Goal: Check status: Check status

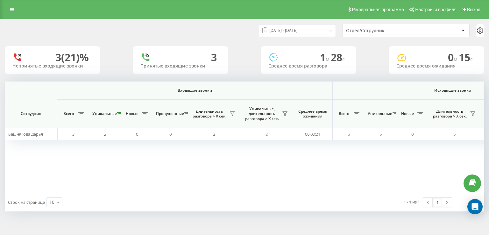
scroll to position [0, 409]
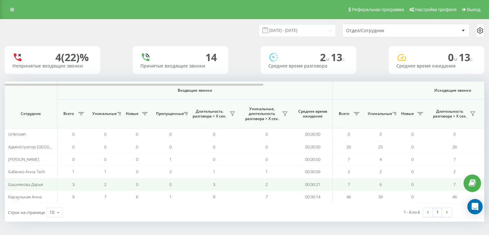
click at [29, 184] on span "Башнякова Дарья" at bounding box center [25, 184] width 35 height 6
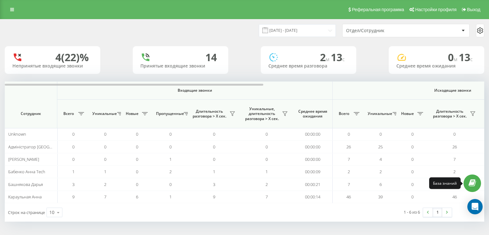
click at [475, 182] on icon at bounding box center [471, 183] width 7 height 6
click at [364, 28] on div "Отдел/Сотрудник" at bounding box center [384, 30] width 76 height 5
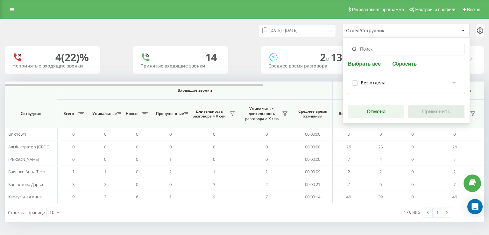
click at [367, 47] on input "text" at bounding box center [406, 49] width 116 height 13
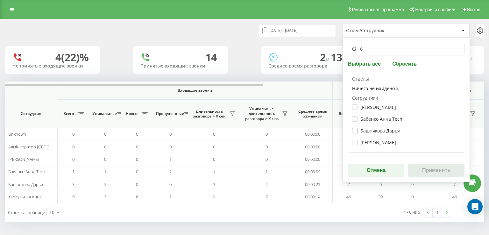
type input "б"
click at [356, 133] on label "Башнякова Дарья" at bounding box center [376, 130] width 48 height 5
checkbox input "true"
click at [432, 171] on button "Применить" at bounding box center [436, 170] width 56 height 13
